Goal: Book appointment/travel/reservation

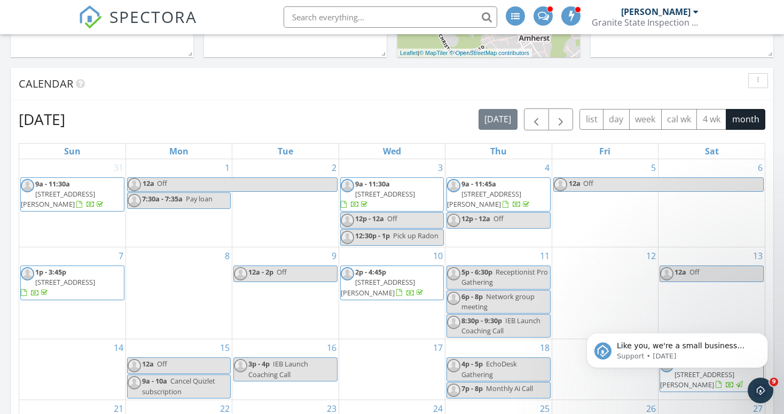
scroll to position [378, 0]
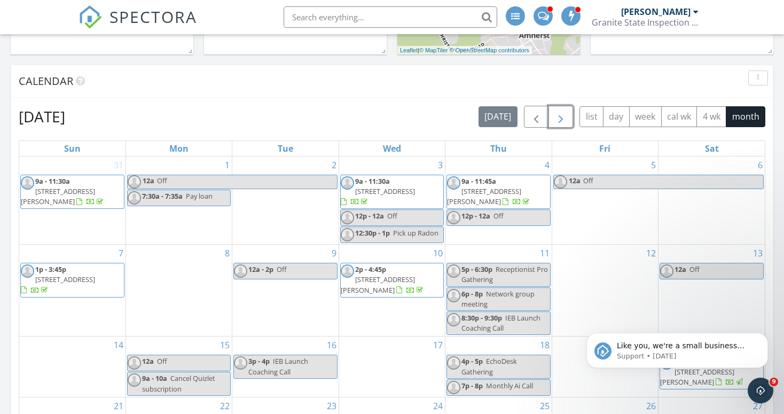
click at [559, 114] on span "button" at bounding box center [561, 117] width 13 height 13
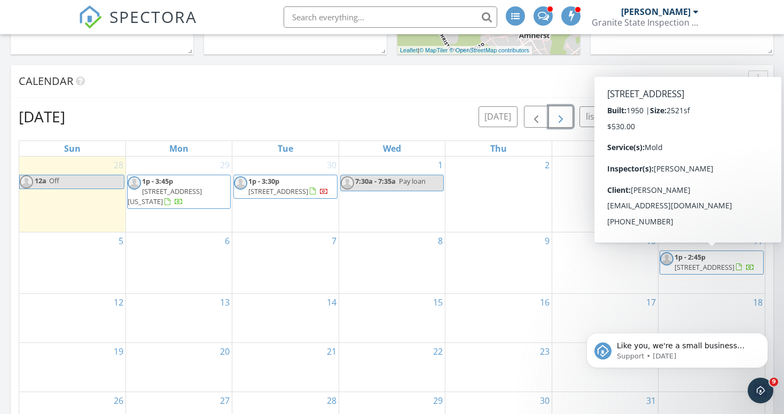
click at [712, 262] on span "371 Maple St, Hopkinton 03229" at bounding box center [705, 267] width 60 height 10
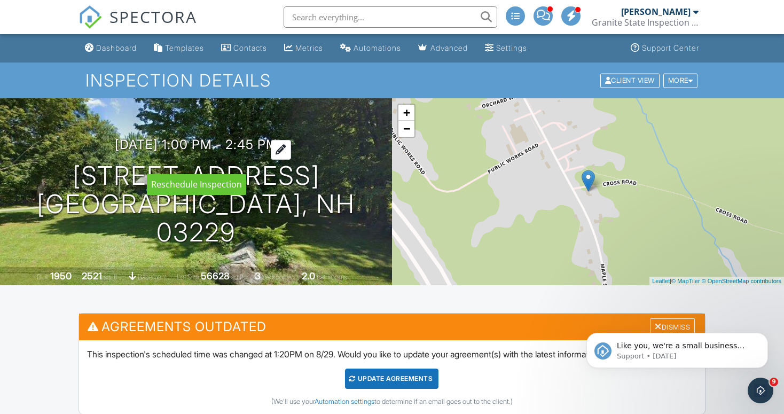
click at [291, 160] on div at bounding box center [281, 150] width 20 height 20
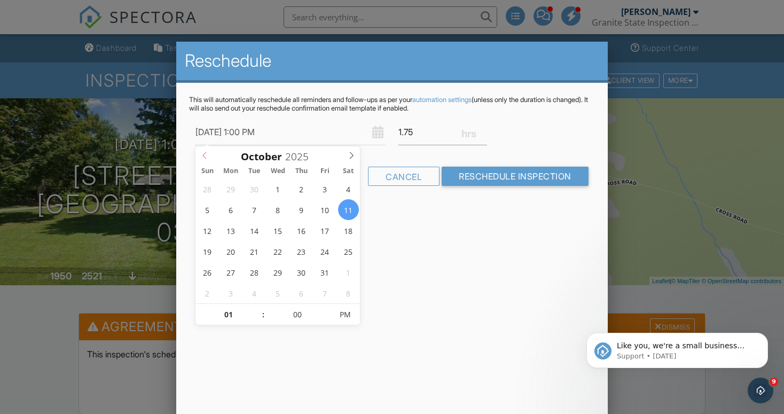
click at [201, 154] on icon at bounding box center [204, 155] width 7 height 7
type input "10/02/2025 2:00 PM"
type input "02"
click at [256, 309] on span at bounding box center [257, 309] width 7 height 11
type input "10/02/2025 3:00 PM"
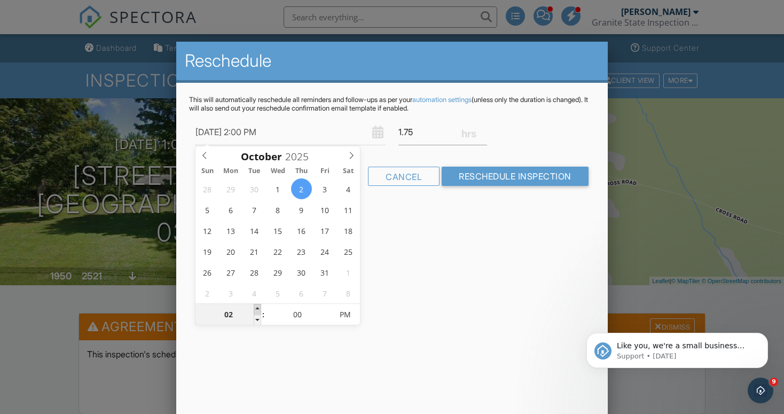
type input "03"
click at [256, 309] on span at bounding box center [257, 309] width 7 height 11
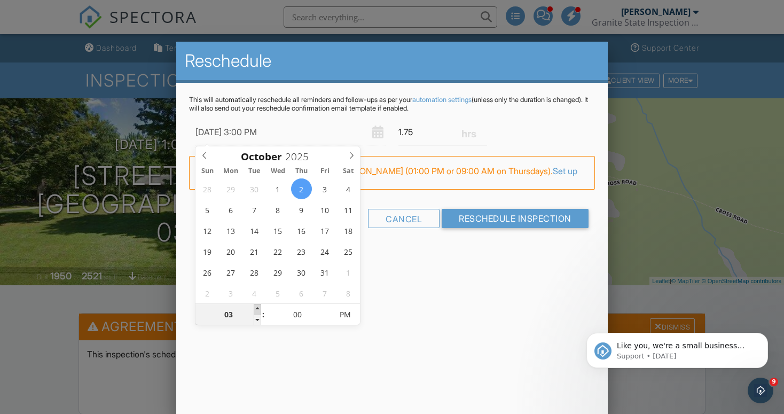
type input "10/02/2025 4:00 PM"
type input "04"
click at [256, 309] on span at bounding box center [257, 309] width 7 height 11
type input "10/02/2025 5:00 PM"
type input "05"
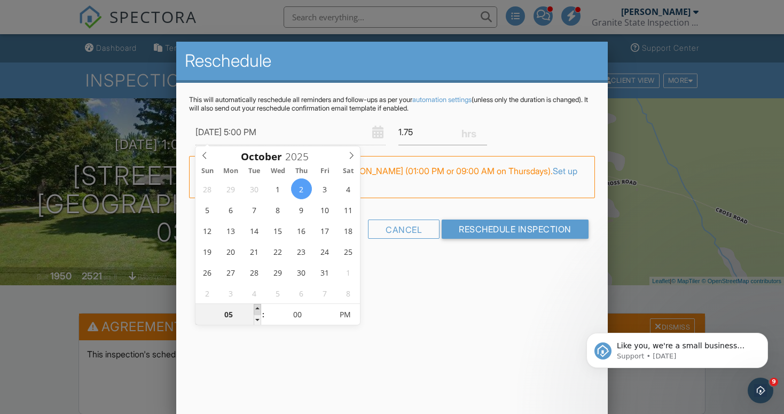
click at [256, 309] on span at bounding box center [257, 309] width 7 height 11
type input "10/02/2025 6:00 PM"
type input "06"
click at [256, 309] on span at bounding box center [257, 309] width 7 height 11
type input "10/02/2025 7:00 PM"
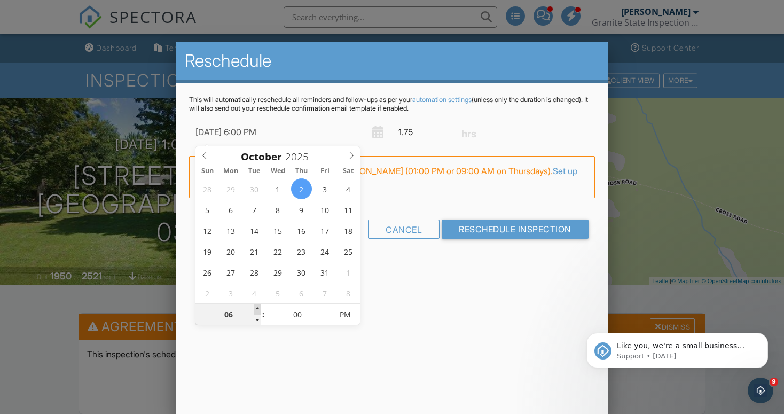
type input "07"
click at [256, 309] on span at bounding box center [257, 309] width 7 height 11
type input "10/02/2025 8:00 PM"
type input "08"
click at [256, 309] on span at bounding box center [257, 309] width 7 height 11
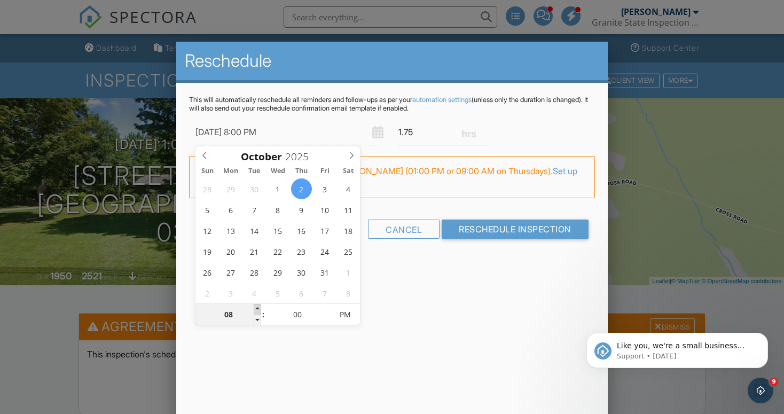
type input "10/02/2025 9:00 PM"
type input "09"
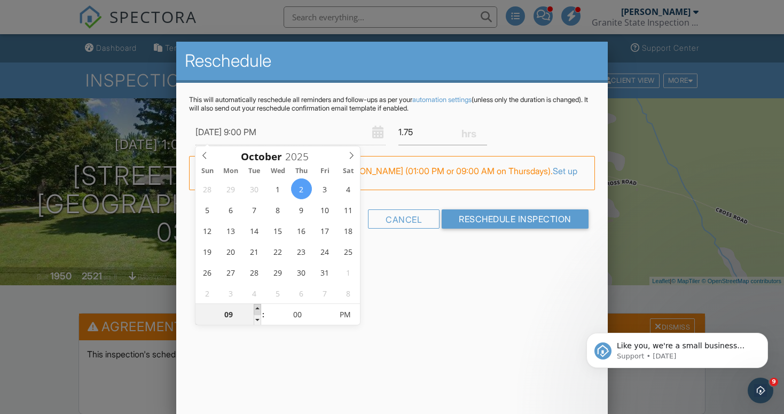
click at [256, 309] on span at bounding box center [257, 309] width 7 height 11
type input "10/02/2025 10:00 PM"
type input "10"
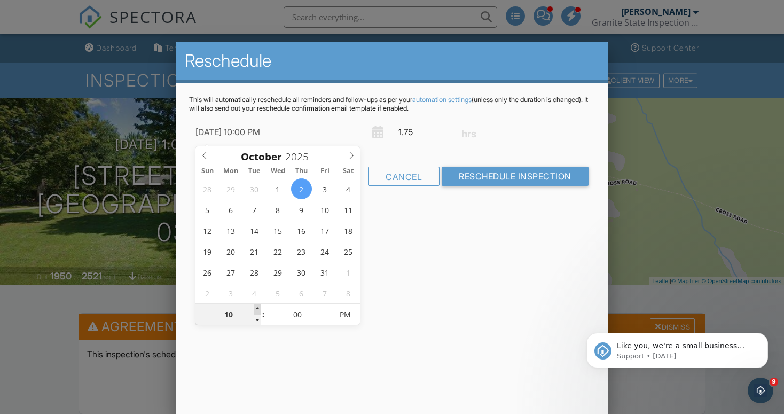
click at [256, 309] on span at bounding box center [257, 309] width 7 height 11
type input "10/02/2025 11:00 PM"
type input "11"
click at [256, 309] on span at bounding box center [257, 309] width 7 height 11
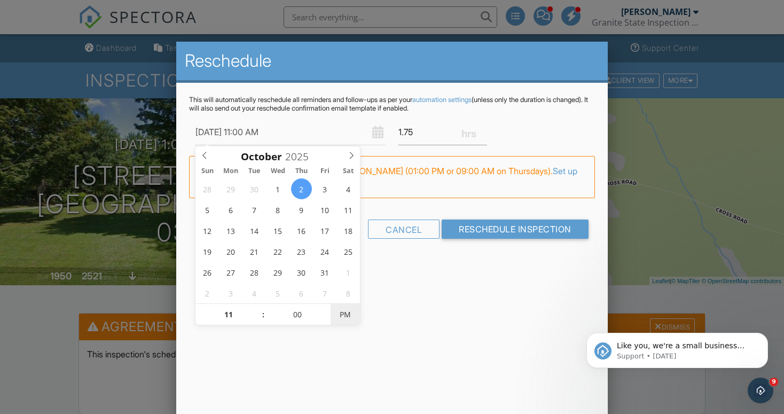
click at [347, 315] on span "PM" at bounding box center [345, 314] width 29 height 21
type input "[DATE] 10:00 AM"
type input "10"
click at [259, 321] on span at bounding box center [257, 320] width 7 height 11
click at [513, 230] on input "Reschedule Inspection" at bounding box center [515, 229] width 147 height 19
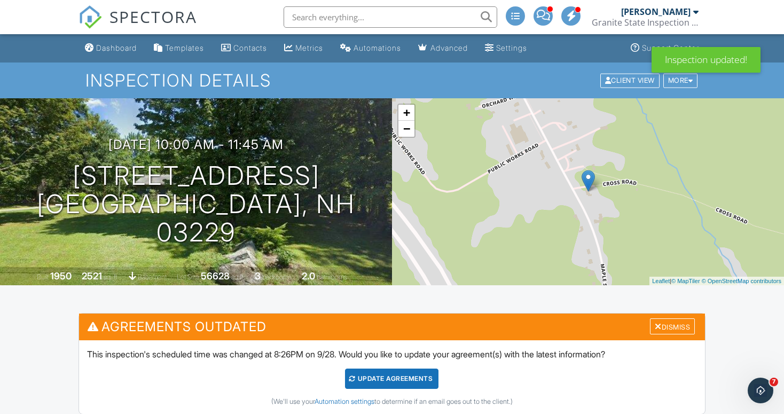
click at [403, 379] on div "Update Agreements" at bounding box center [391, 379] width 93 height 20
